Goal: Complete application form

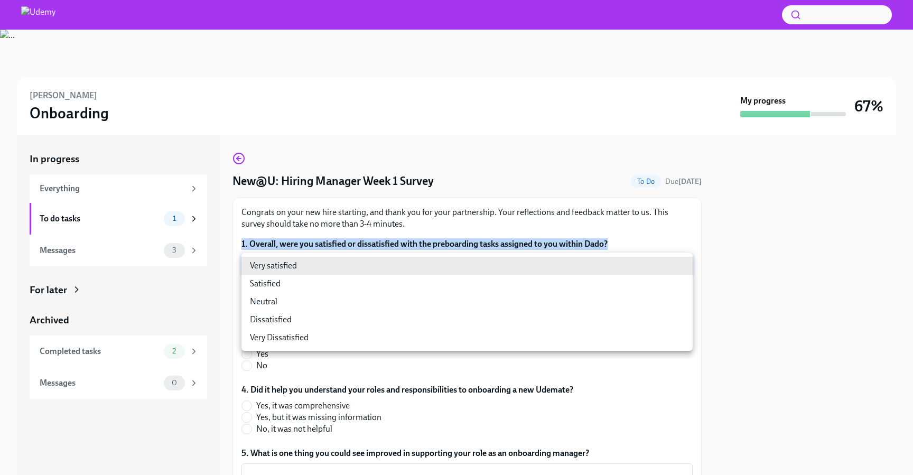
click at [496, 275] on body "[PERSON_NAME] Onboarding My progress 67% In progress Everything To do tasks 1 M…" at bounding box center [456, 237] width 913 height 475
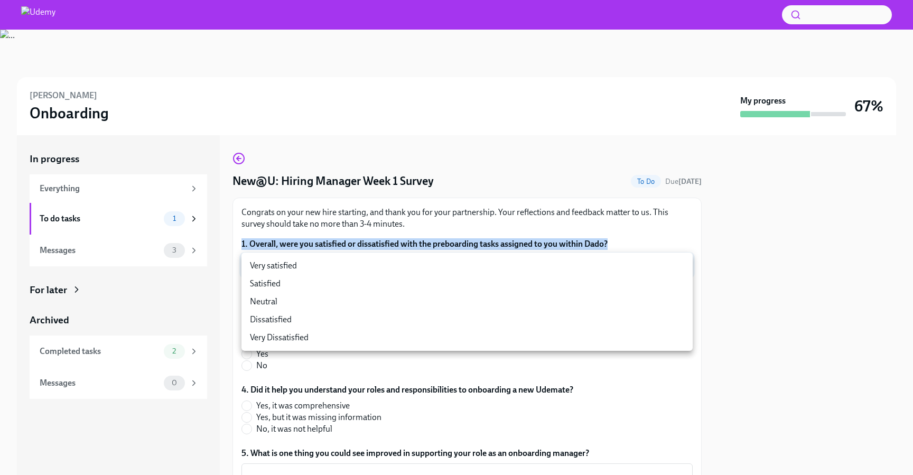
click at [389, 292] on li "Satisfied" at bounding box center [466, 284] width 451 height 18
type input "cV6QxkdTU"
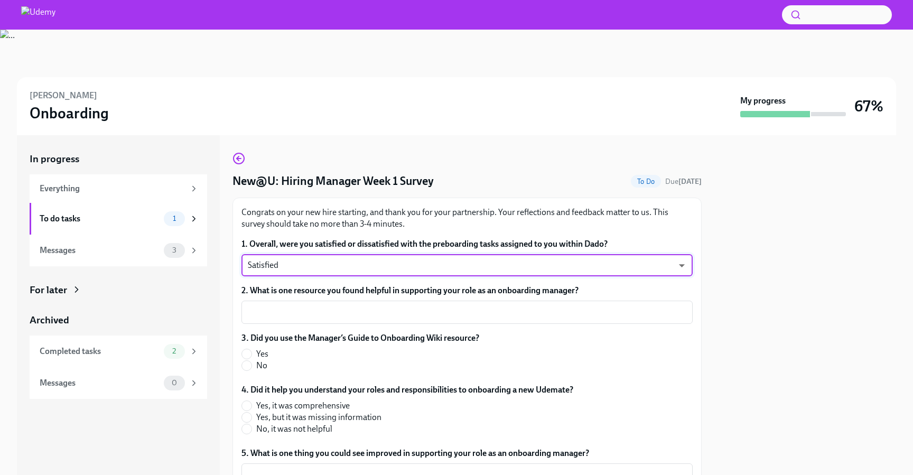
click at [384, 290] on label "2. What is one resource you found helpful in supporting your role as an onboard…" at bounding box center [466, 291] width 451 height 12
click at [384, 306] on textarea "2. What is one resource you found helpful in supporting your role as an onboard…" at bounding box center [467, 312] width 438 height 13
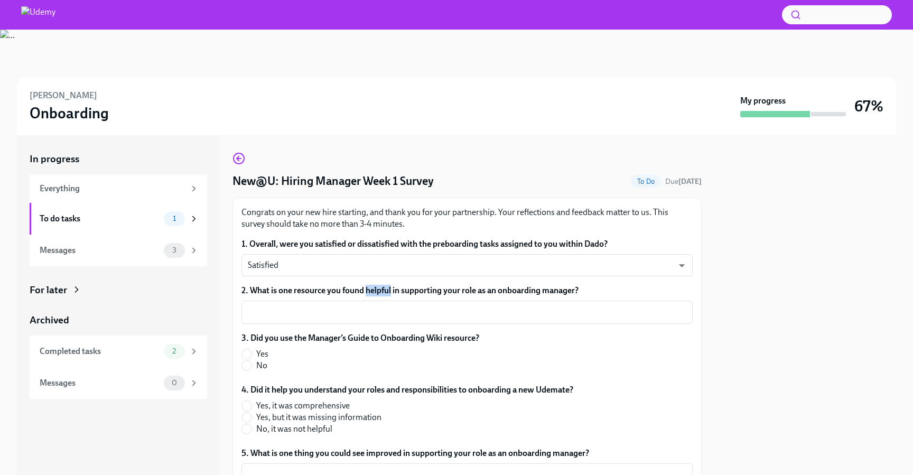
click at [384, 290] on label "2. What is one resource you found helpful in supporting your role as an onboard…" at bounding box center [466, 291] width 451 height 12
click at [384, 306] on textarea "2. What is one resource you found helpful in supporting your role as an onboard…" at bounding box center [467, 312] width 438 height 13
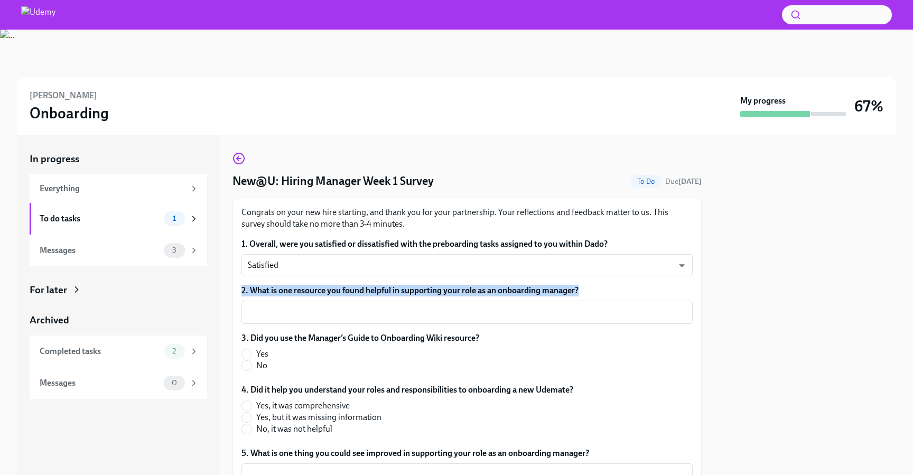
click at [384, 290] on label "2. What is one resource you found helpful in supporting your role as an onboard…" at bounding box center [466, 291] width 451 height 12
click at [384, 306] on textarea "2. What is one resource you found helpful in supporting your role as an onboard…" at bounding box center [467, 312] width 438 height 13
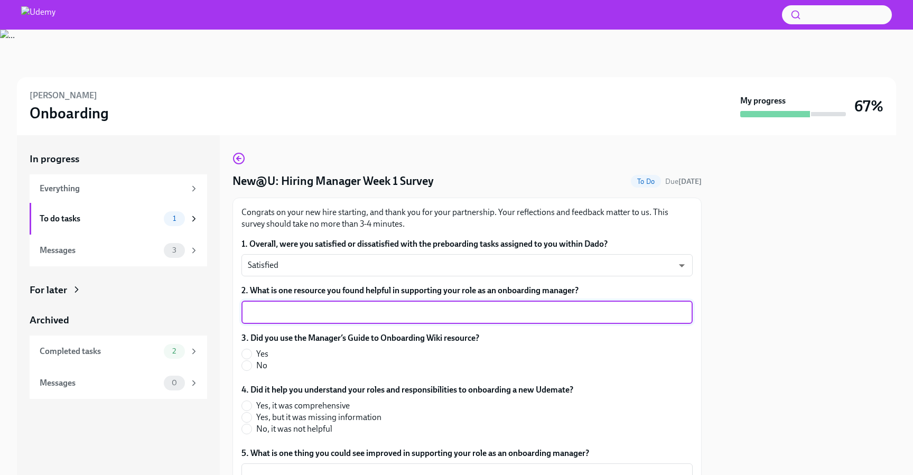
click at [454, 313] on textarea "2. What is one resource you found helpful in supporting your role as an onboard…" at bounding box center [467, 312] width 438 height 13
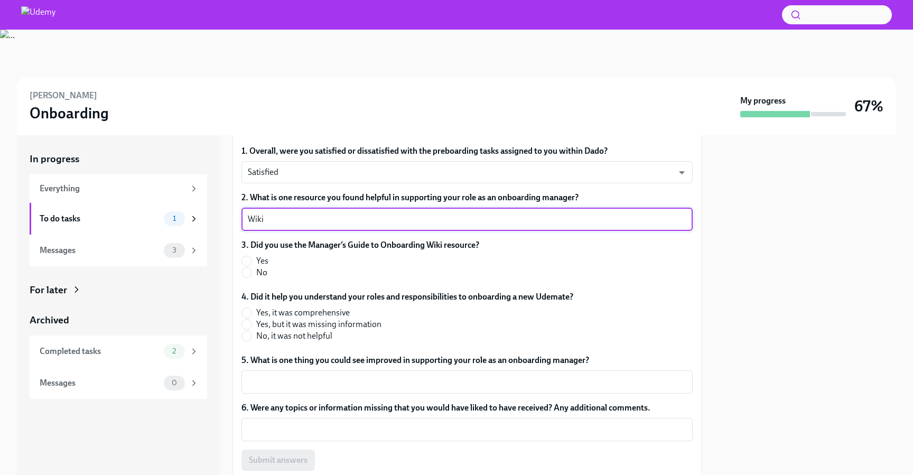
scroll to position [125, 0]
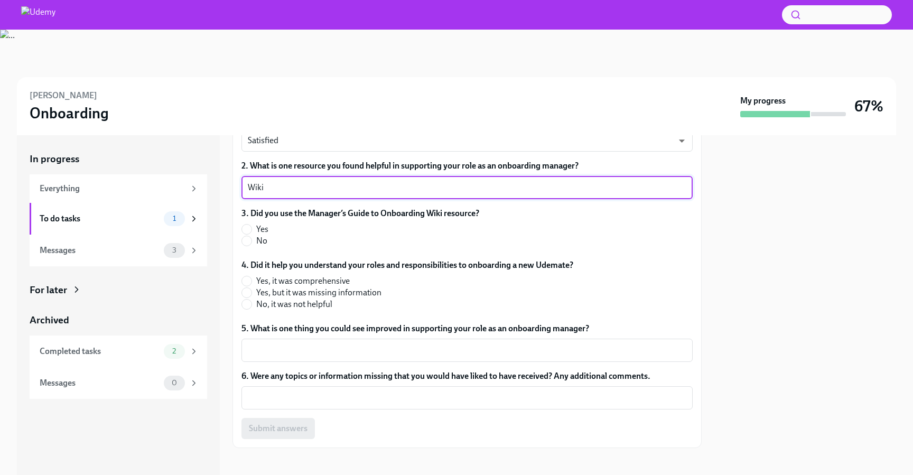
type textarea "Wiki"
click at [257, 229] on span "Yes" at bounding box center [262, 229] width 12 height 12
click at [251, 229] on input "Yes" at bounding box center [247, 229] width 10 height 10
radio input "true"
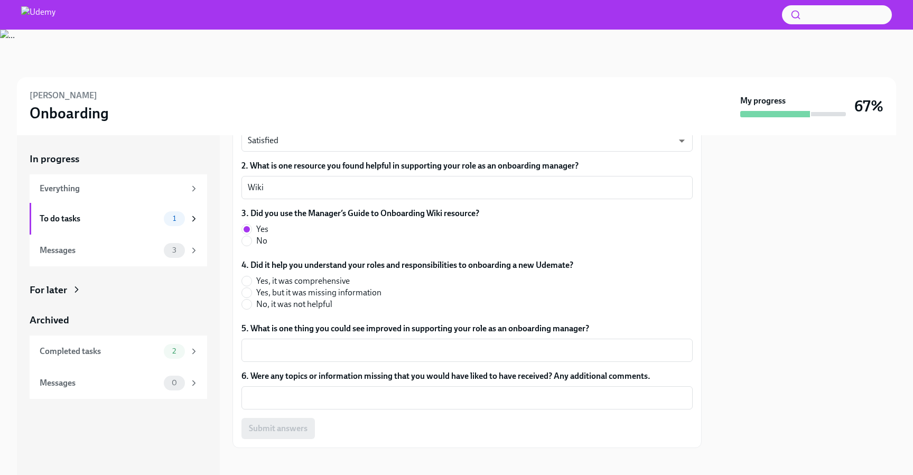
click at [336, 283] on span "Yes, it was comprehensive" at bounding box center [302, 281] width 93 height 12
click at [251, 283] on input "Yes, it was comprehensive" at bounding box center [247, 281] width 10 height 10
radio input "true"
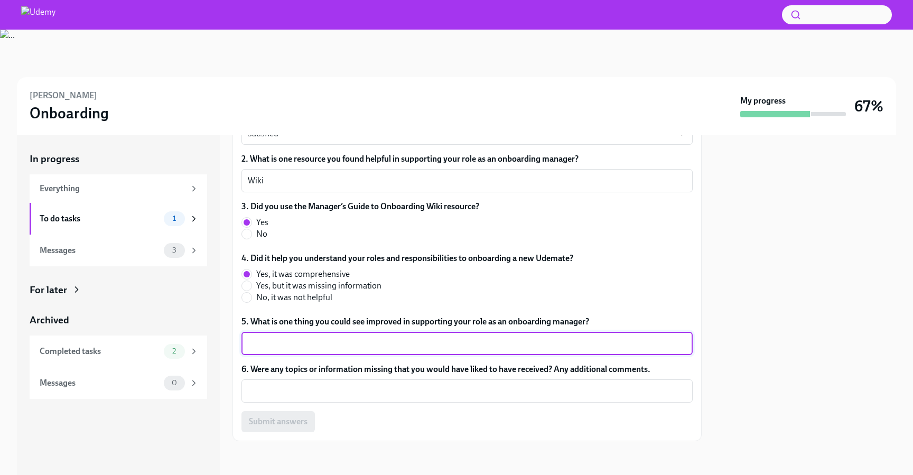
click at [412, 343] on textarea "5. What is one thing you could see improved in supporting your role as an onboa…" at bounding box center [467, 343] width 438 height 13
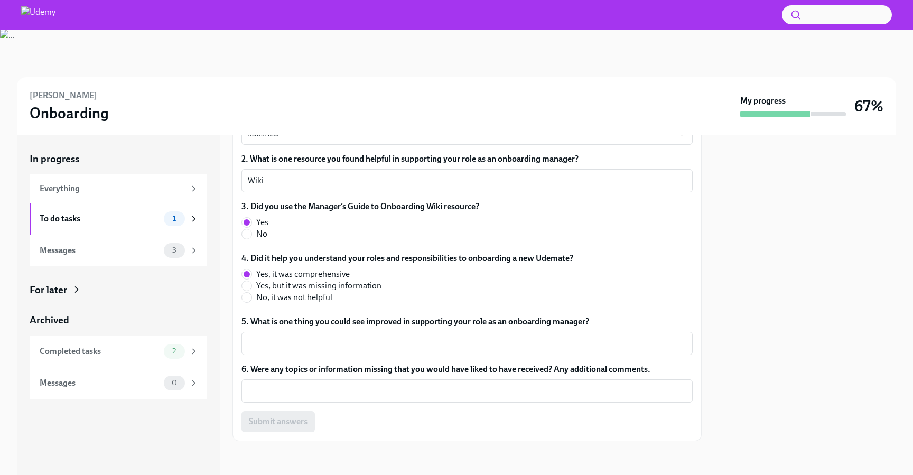
click at [423, 330] on div "5. What is one thing you could see improved in supporting your role as an onboa…" at bounding box center [466, 335] width 451 height 39
click at [423, 329] on div "5. What is one thing you could see improved in supporting your role as an onboa…" at bounding box center [466, 335] width 451 height 39
click at [425, 324] on label "5. What is one thing you could see improved in supporting your role as an onboa…" at bounding box center [466, 322] width 451 height 12
click at [425, 337] on textarea "5. What is one thing you could see improved in supporting your role as an onboa…" at bounding box center [467, 343] width 438 height 13
click at [425, 324] on label "5. What is one thing you could see improved in supporting your role as an onboa…" at bounding box center [466, 322] width 451 height 12
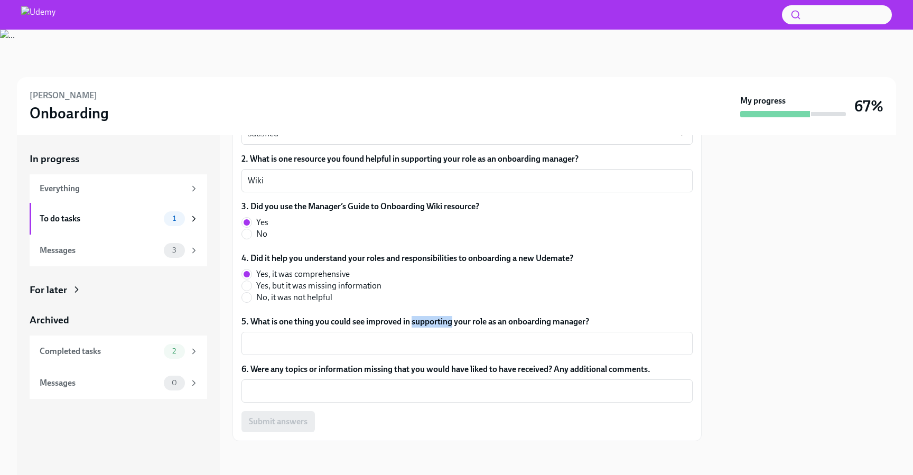
click at [425, 337] on textarea "5. What is one thing you could see improved in supporting your role as an onboa…" at bounding box center [467, 343] width 438 height 13
click at [425, 324] on label "5. What is one thing you could see improved in supporting your role as an onboa…" at bounding box center [466, 322] width 451 height 12
click at [425, 337] on textarea "5. What is one thing you could see improved in supporting your role as an onboa…" at bounding box center [467, 343] width 438 height 13
click at [367, 346] on textarea "5. What is one thing you could see improved in supporting your role as an onboa…" at bounding box center [467, 343] width 438 height 13
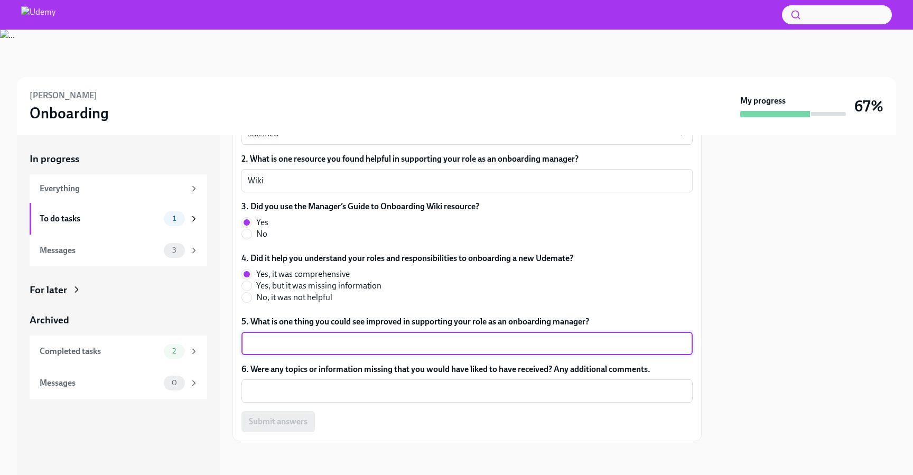
click at [367, 346] on textarea "5. What is one thing you could see improved in supporting your role as an onboa…" at bounding box center [467, 343] width 438 height 13
click at [361, 345] on textarea "nothing now" at bounding box center [467, 343] width 438 height 13
type textarea "nothing now"
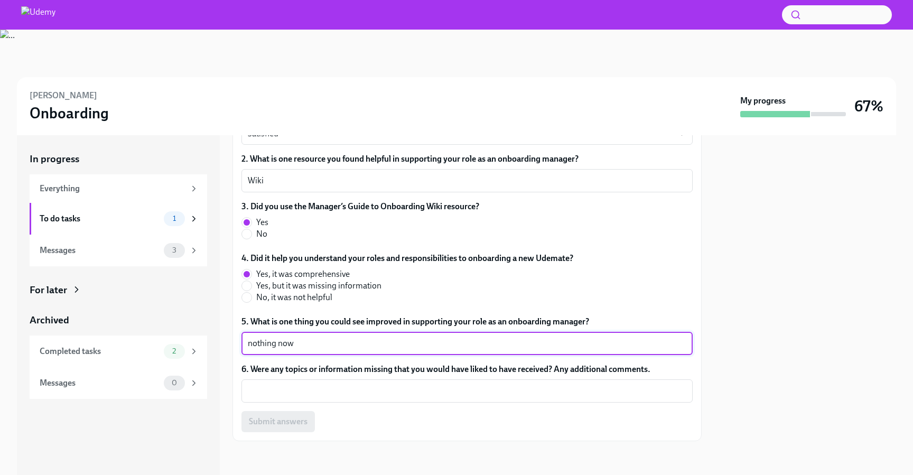
click at [437, 371] on label "6. Were any topics or information missing that you would have liked to have rec…" at bounding box center [466, 369] width 451 height 12
click at [437, 385] on textarea "6. Were any topics or information missing that you would have liked to have rec…" at bounding box center [467, 391] width 438 height 13
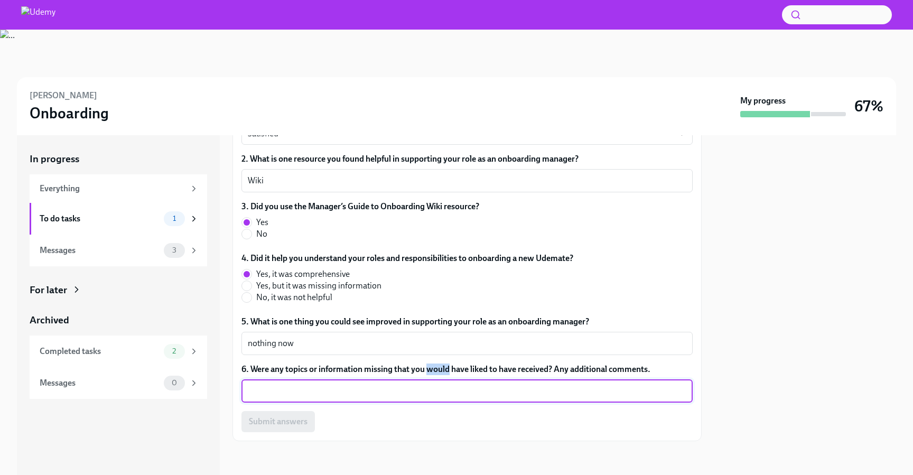
click at [437, 371] on label "6. Were any topics or information missing that you would have liked to have rec…" at bounding box center [466, 369] width 451 height 12
click at [437, 385] on textarea "6. Were any topics or information missing that you would have liked to have rec…" at bounding box center [467, 391] width 438 height 13
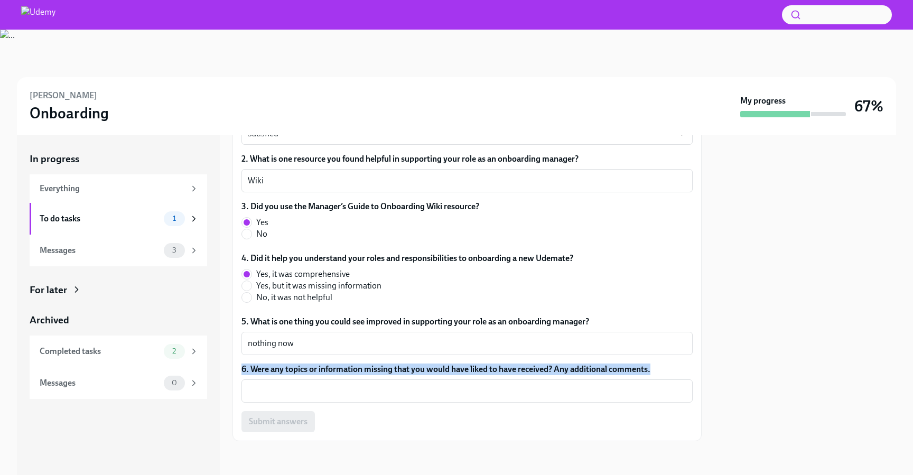
click at [437, 371] on label "6. Were any topics or information missing that you would have liked to have rec…" at bounding box center [466, 369] width 451 height 12
click at [437, 385] on textarea "6. Were any topics or information missing that you would have liked to have rec…" at bounding box center [467, 391] width 438 height 13
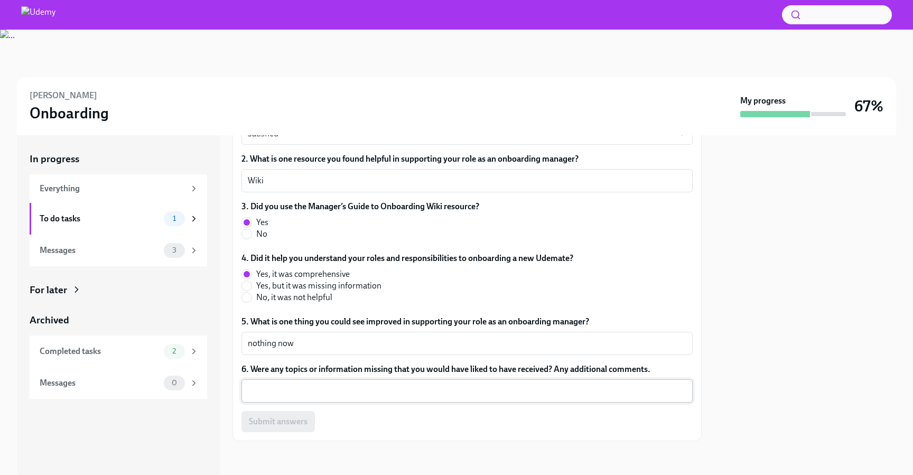
click at [307, 394] on textarea "6. Were any topics or information missing that you would have liked to have rec…" at bounding box center [467, 391] width 438 height 13
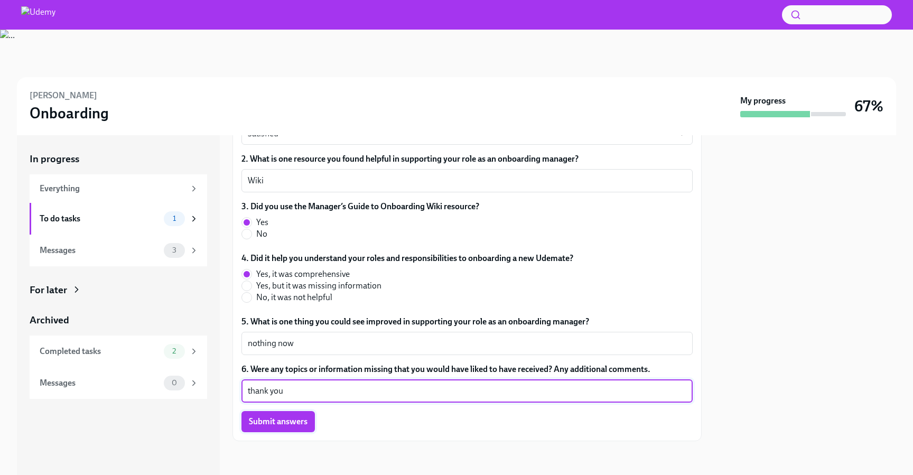
type textarea "thank you"
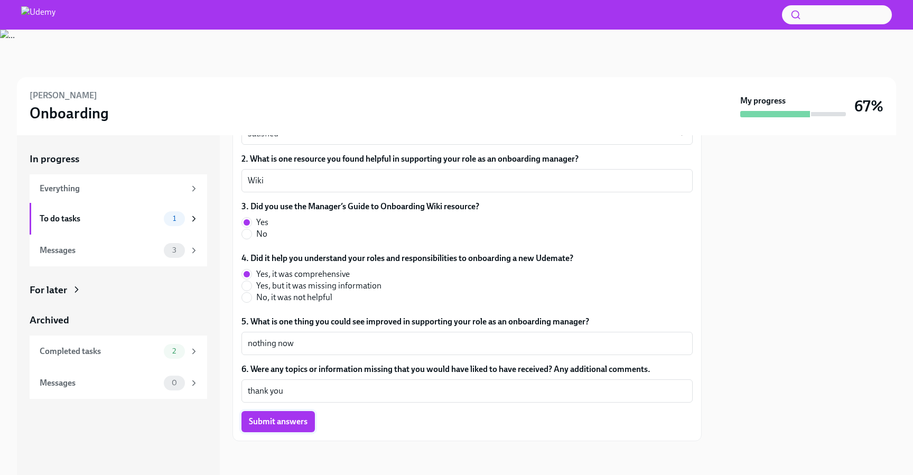
click at [299, 417] on span "Submit answers" at bounding box center [278, 421] width 59 height 11
